Goal: Entertainment & Leisure: Consume media (video, audio)

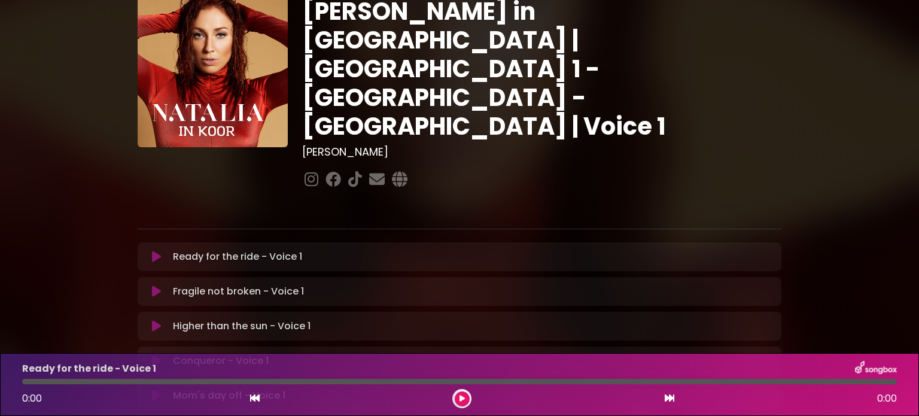
scroll to position [180, 0]
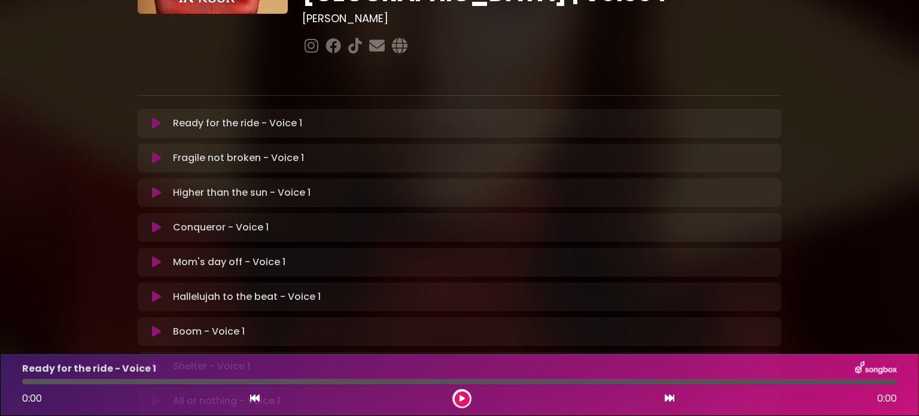
click at [158, 291] on icon at bounding box center [156, 297] width 9 height 12
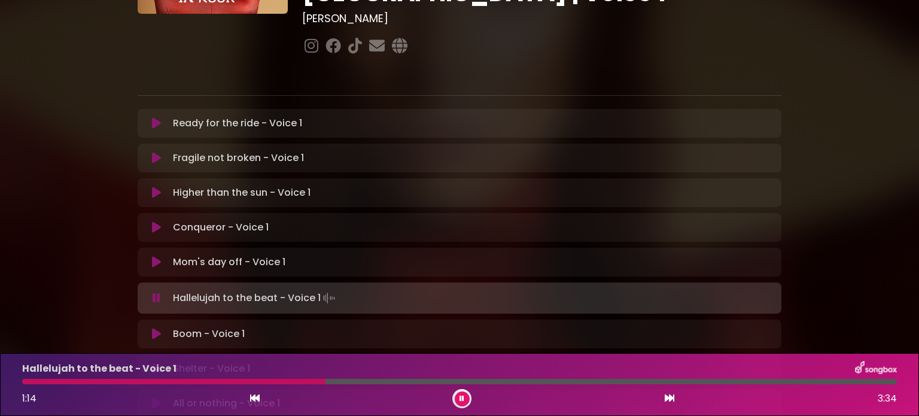
click at [665, 370] on div "Hallelujah to the beat - Voice 1" at bounding box center [459, 369] width 889 height 16
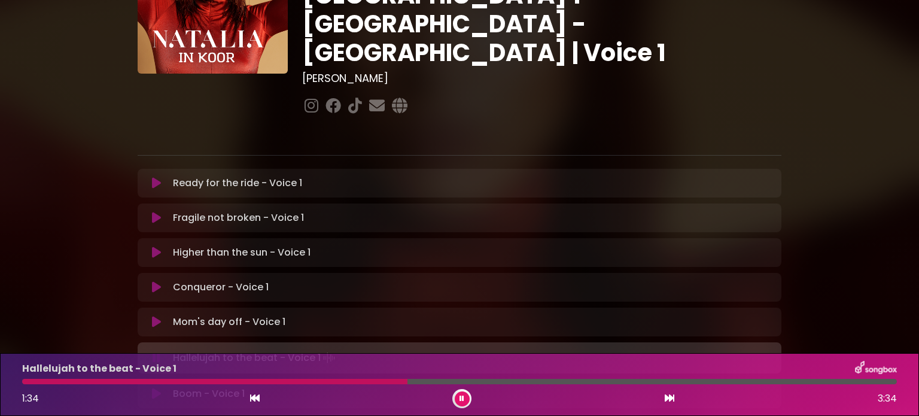
scroll to position [120, 0]
click at [11, 35] on div "[PERSON_NAME] in [GEOGRAPHIC_DATA] | [GEOGRAPHIC_DATA] 1 - [GEOGRAPHIC_DATA] - …" at bounding box center [459, 248] width 919 height 707
click at [584, 411] on div "Hallelujah to the beat - Voice 1 1:37 3:34" at bounding box center [459, 384] width 919 height 63
click at [344, 378] on div "Hallelujah to the beat - Voice 1 1:40 3:34" at bounding box center [459, 384] width 889 height 47
click at [347, 381] on div at bounding box center [228, 381] width 412 height 5
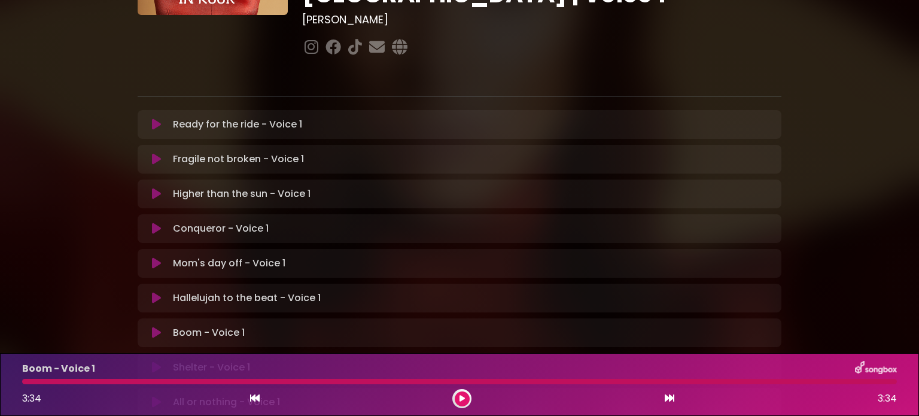
scroll to position [239, 0]
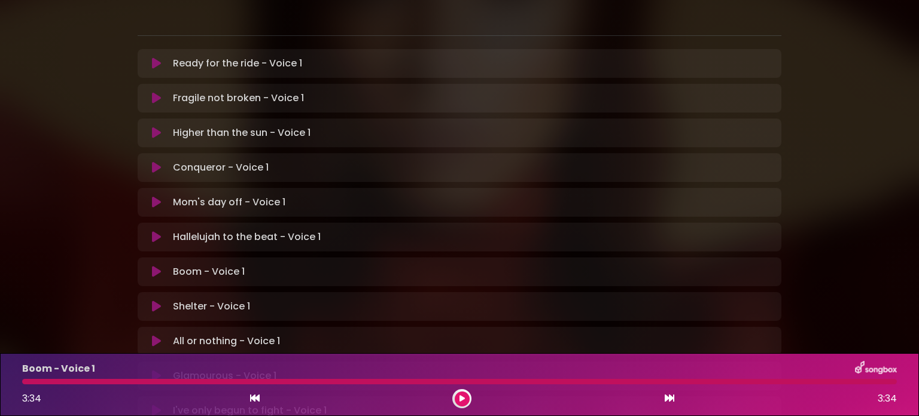
click at [153, 266] on icon at bounding box center [156, 272] width 9 height 12
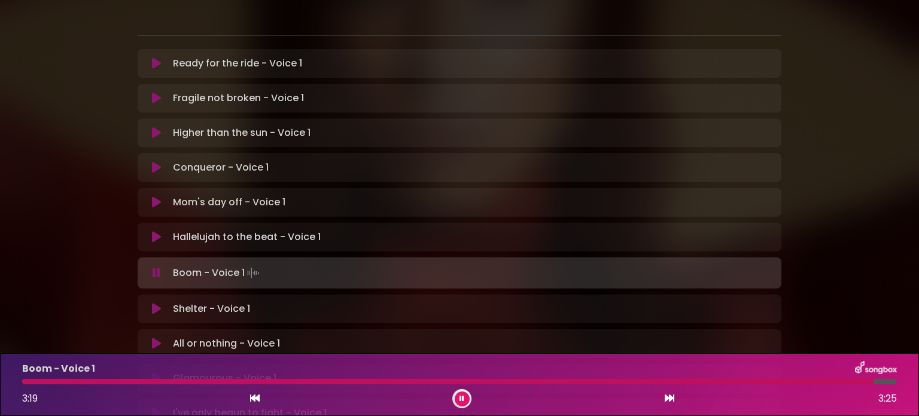
click at [173, 302] on p "Shelter - Voice 1 Loading Track..." at bounding box center [211, 309] width 77 height 14
click at [152, 303] on icon at bounding box center [156, 309] width 9 height 12
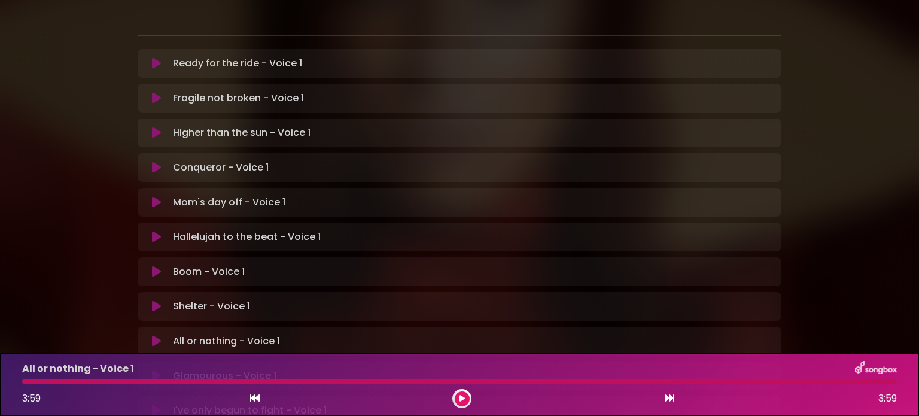
click at [153, 335] on icon at bounding box center [156, 341] width 9 height 12
click at [180, 369] on p "Glamourous - Voice 1 Loading Track..." at bounding box center [225, 376] width 104 height 14
click at [158, 370] on icon at bounding box center [156, 376] width 9 height 12
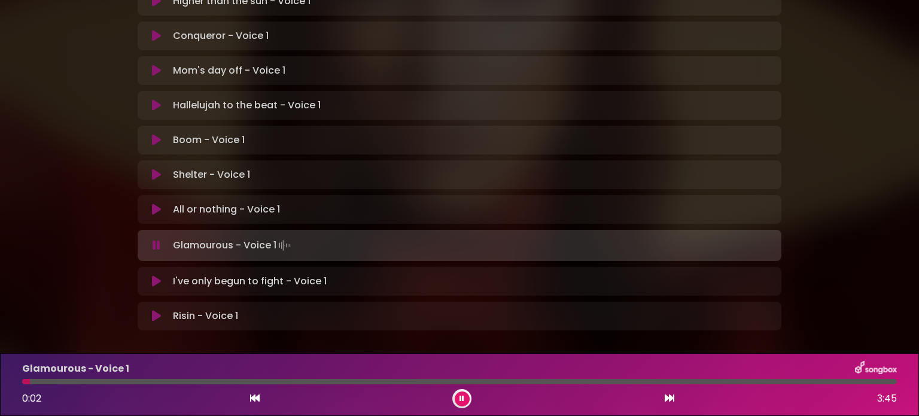
scroll to position [380, 0]
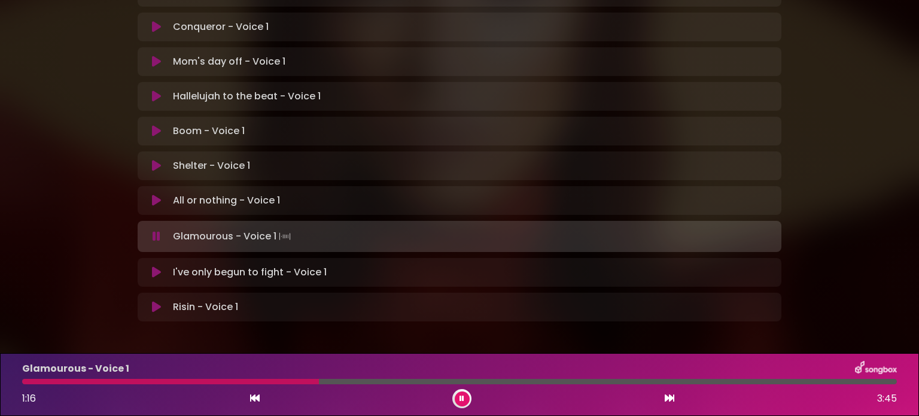
click at [57, 382] on div at bounding box center [170, 381] width 297 height 5
click at [175, 265] on p "I've only begun to fight - Voice 1 Loading Track..." at bounding box center [250, 272] width 154 height 14
click at [156, 266] on icon at bounding box center [156, 272] width 9 height 12
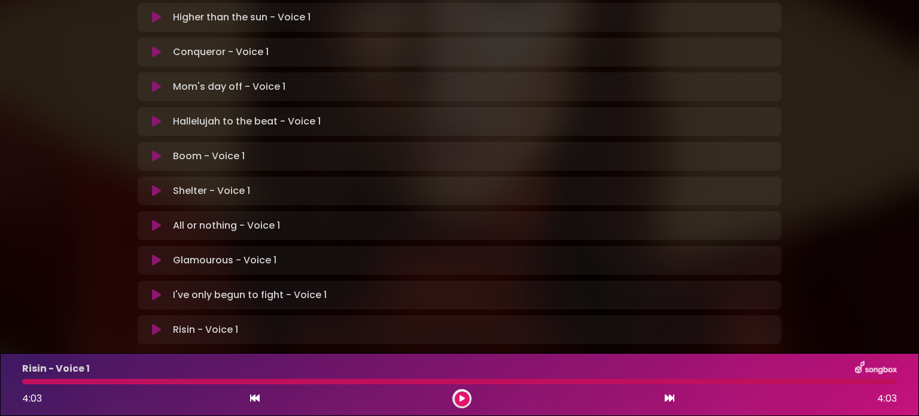
scroll to position [318, 0]
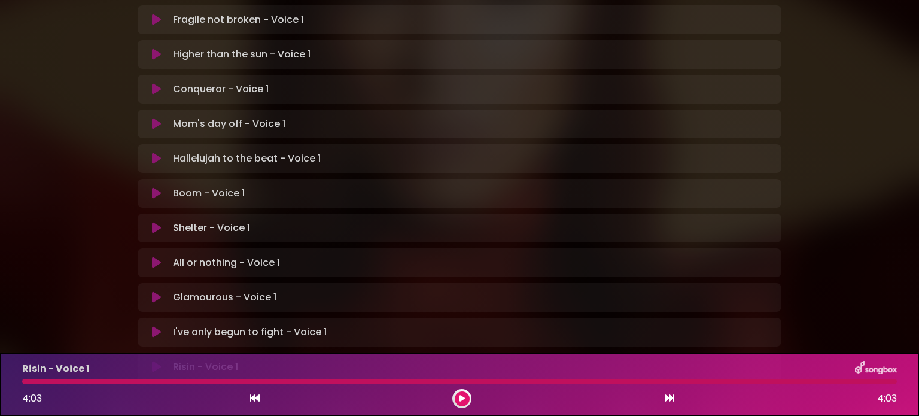
click at [156, 361] on icon at bounding box center [156, 367] width 9 height 12
